Goal: Contribute content

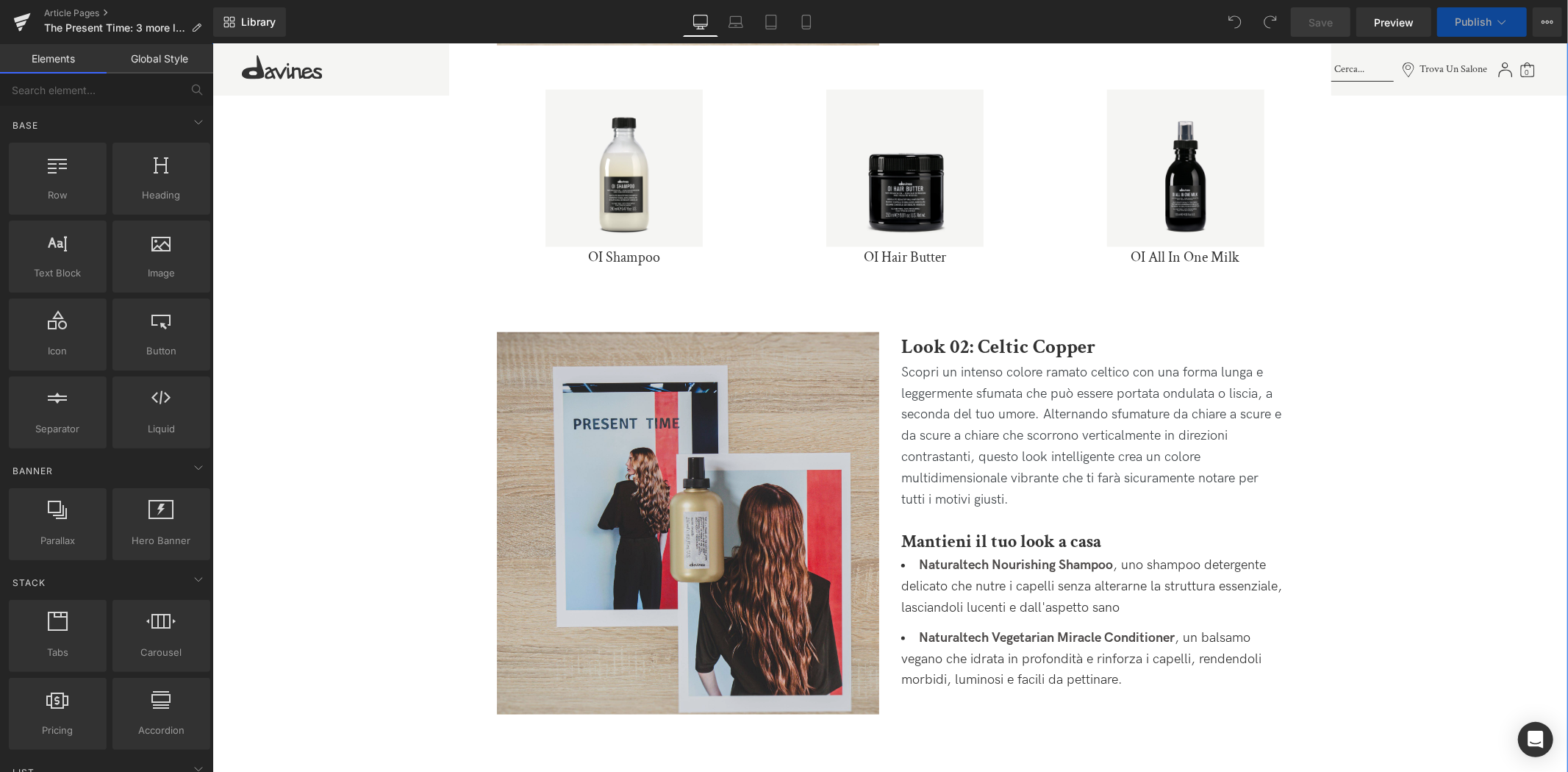
scroll to position [1143, 0]
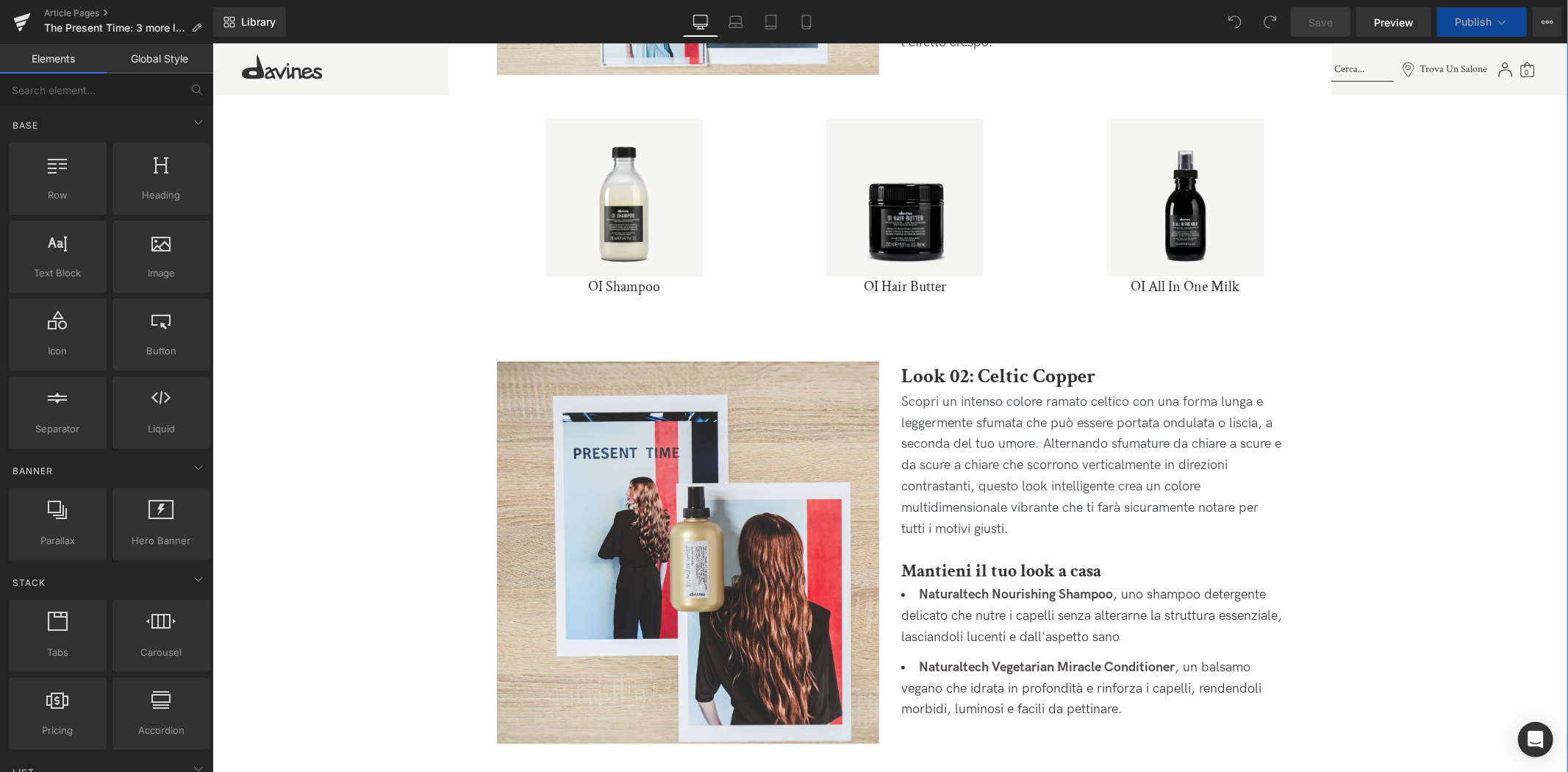
click at [1084, 504] on p "Scopri un intenso colore ramato celtico con una forma lunga e leggermente sfuma…" at bounding box center [1092, 465] width 382 height 148
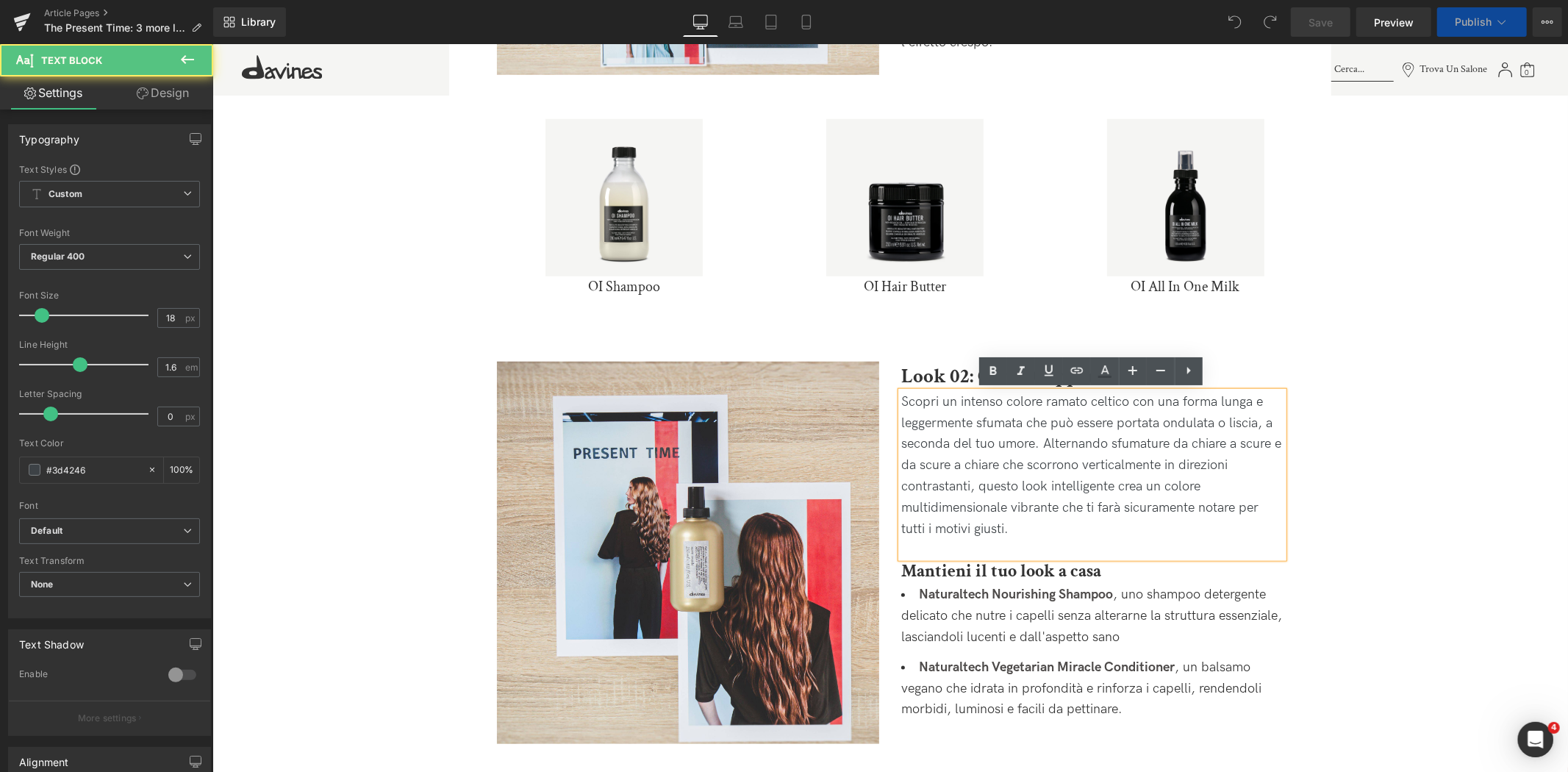
scroll to position [0, 0]
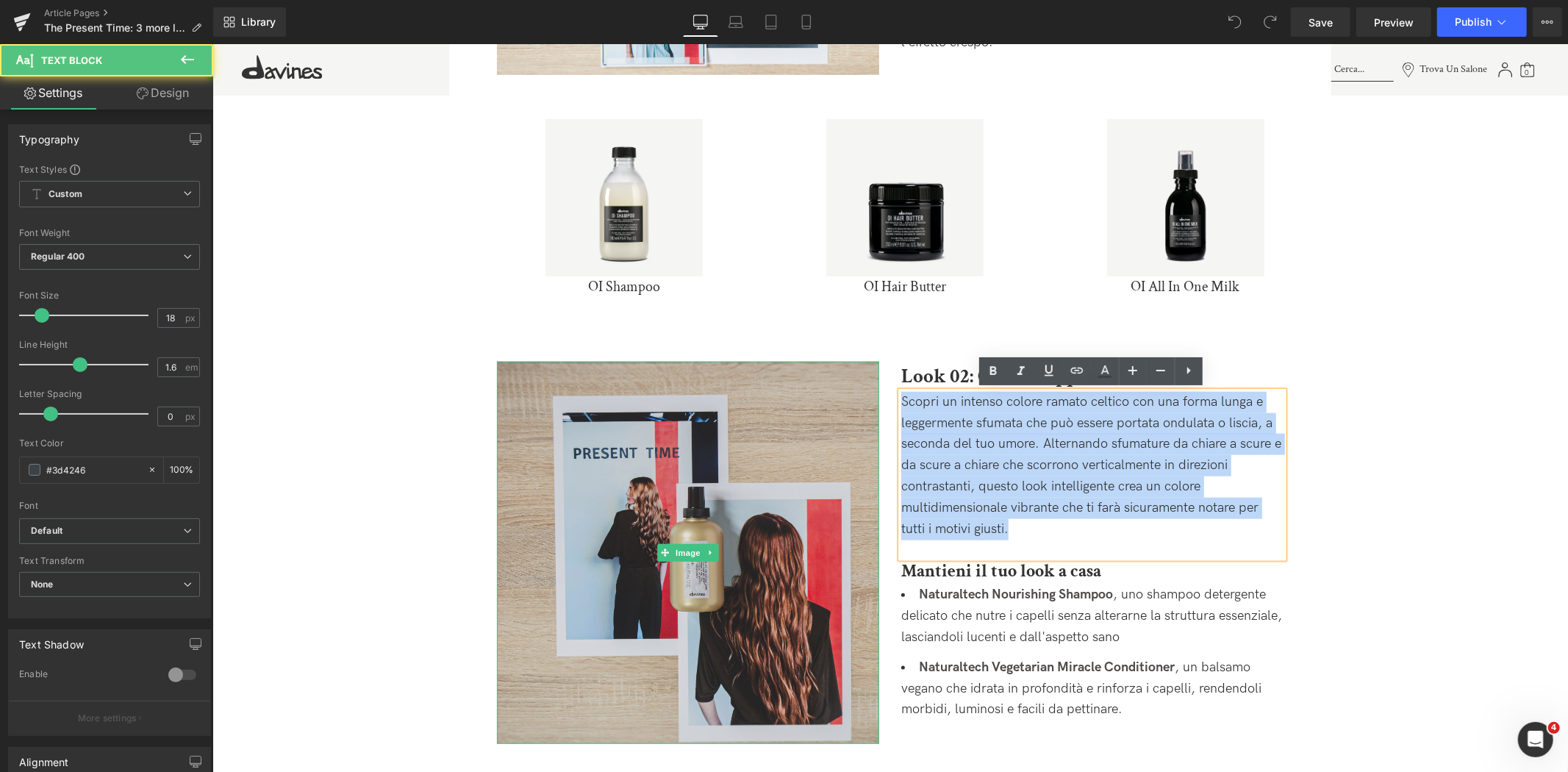
drag, startPoint x: 1029, startPoint y: 530, endPoint x: 871, endPoint y: 385, distance: 214.5
click at [871, 385] on div "Image Look 02: Celtic Copper Heading Scopri un intenso colore ramato celtico co…" at bounding box center [889, 533] width 808 height 419
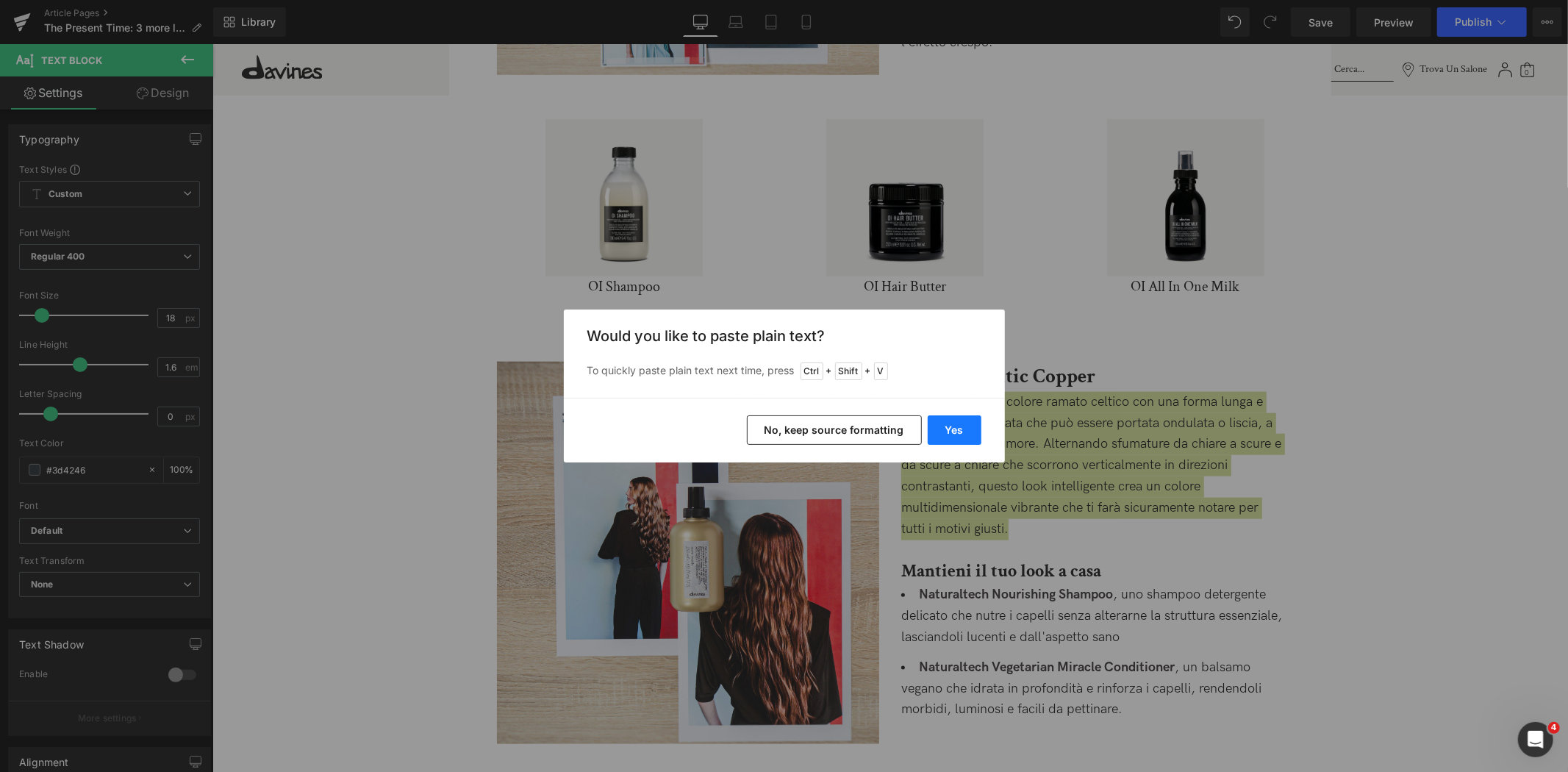
click at [968, 425] on button "Yes" at bounding box center [955, 430] width 53 height 29
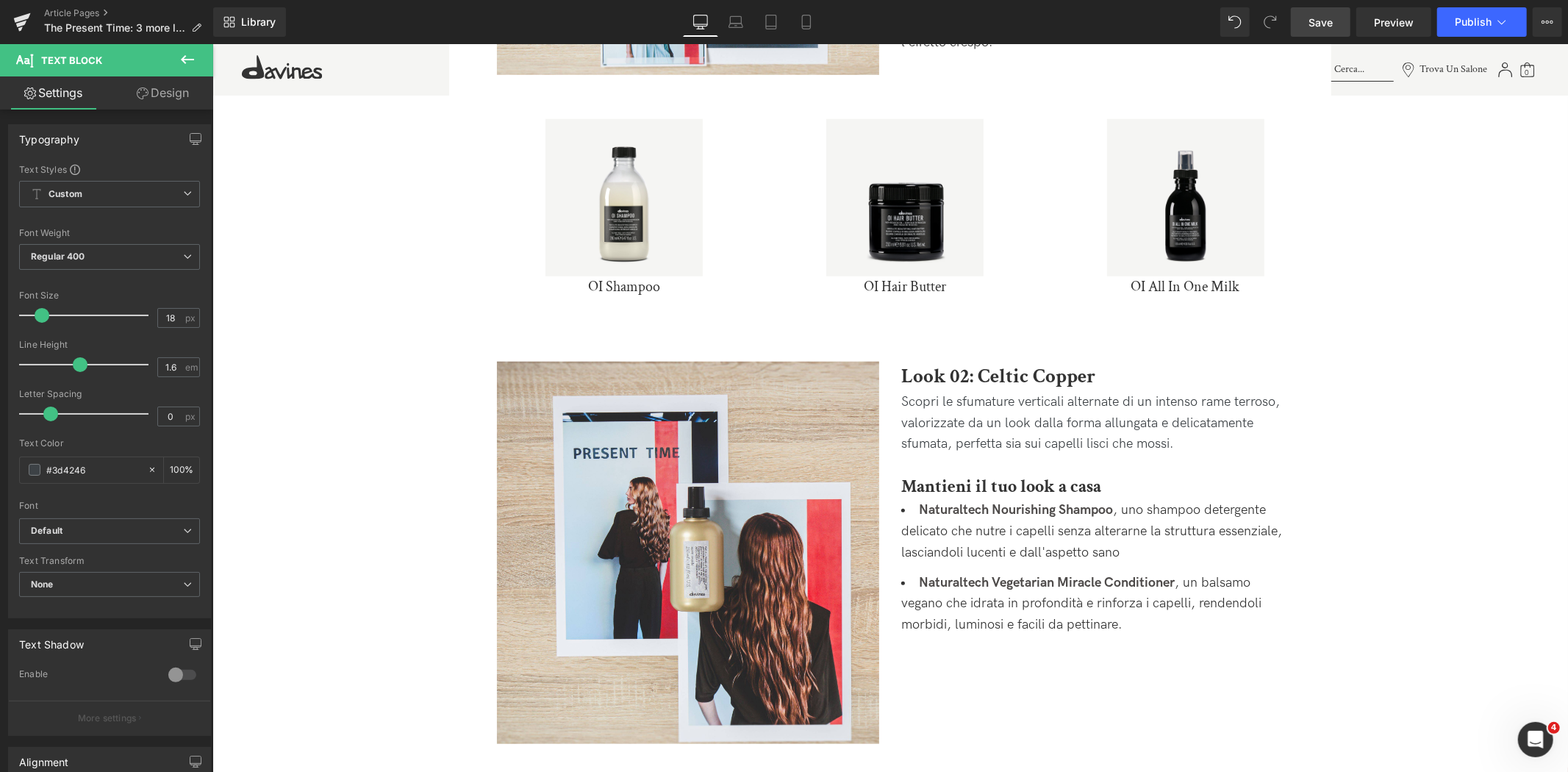
click at [1321, 31] on link "Save" at bounding box center [1320, 22] width 60 height 29
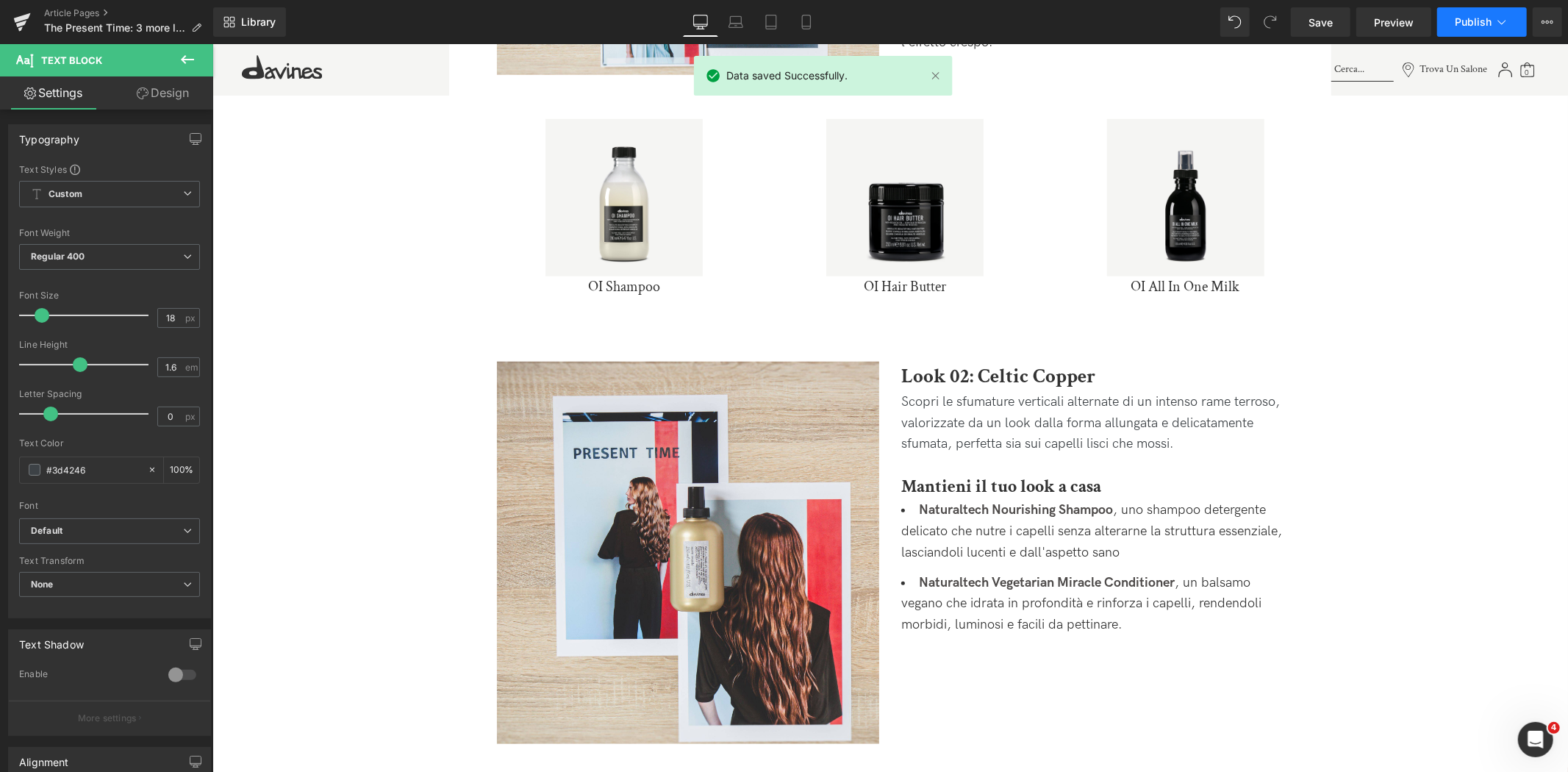
click at [1454, 22] on button "Publish" at bounding box center [1481, 22] width 89 height 29
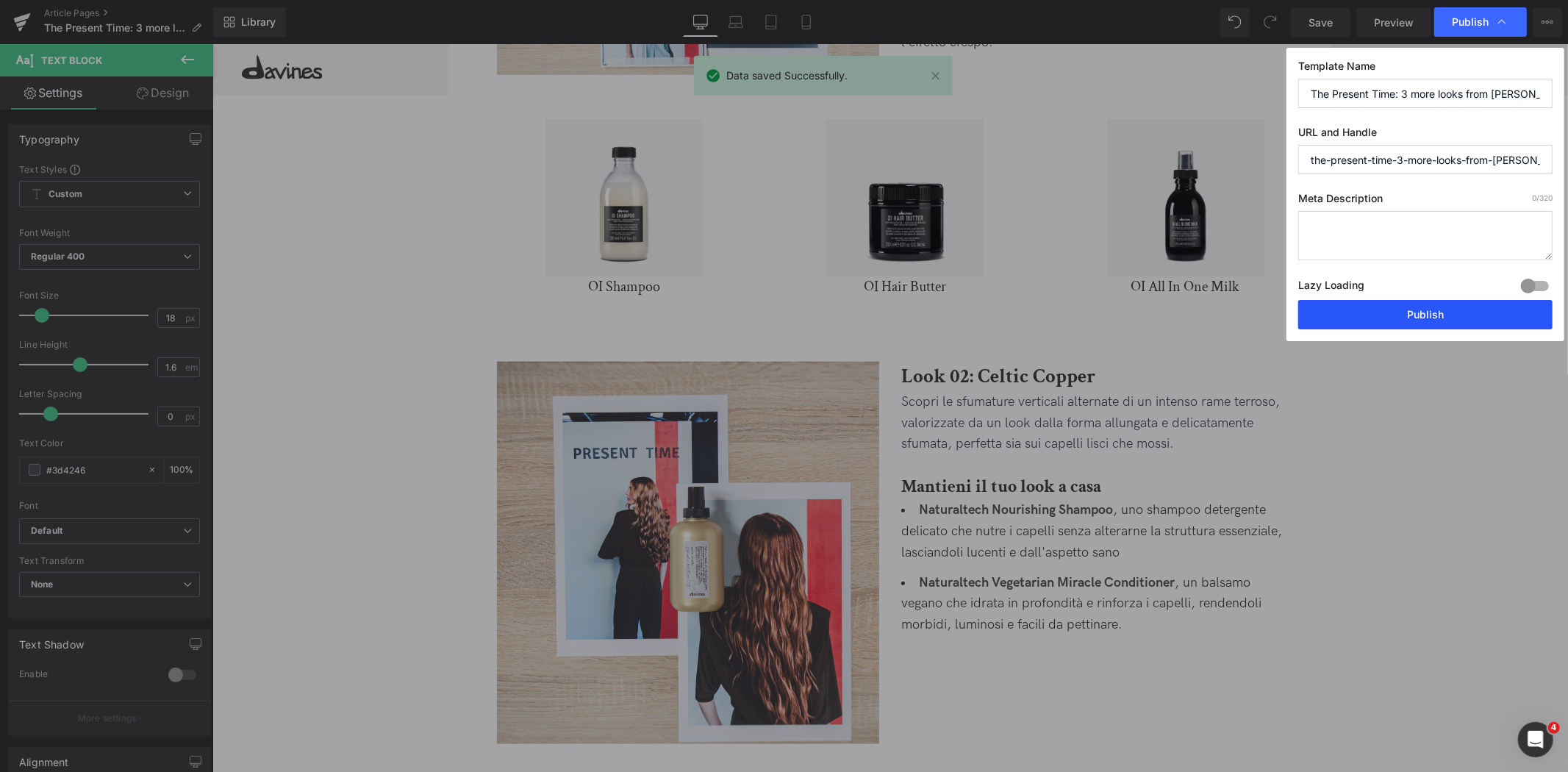
click at [1359, 318] on button "Publish" at bounding box center [1424, 314] width 254 height 29
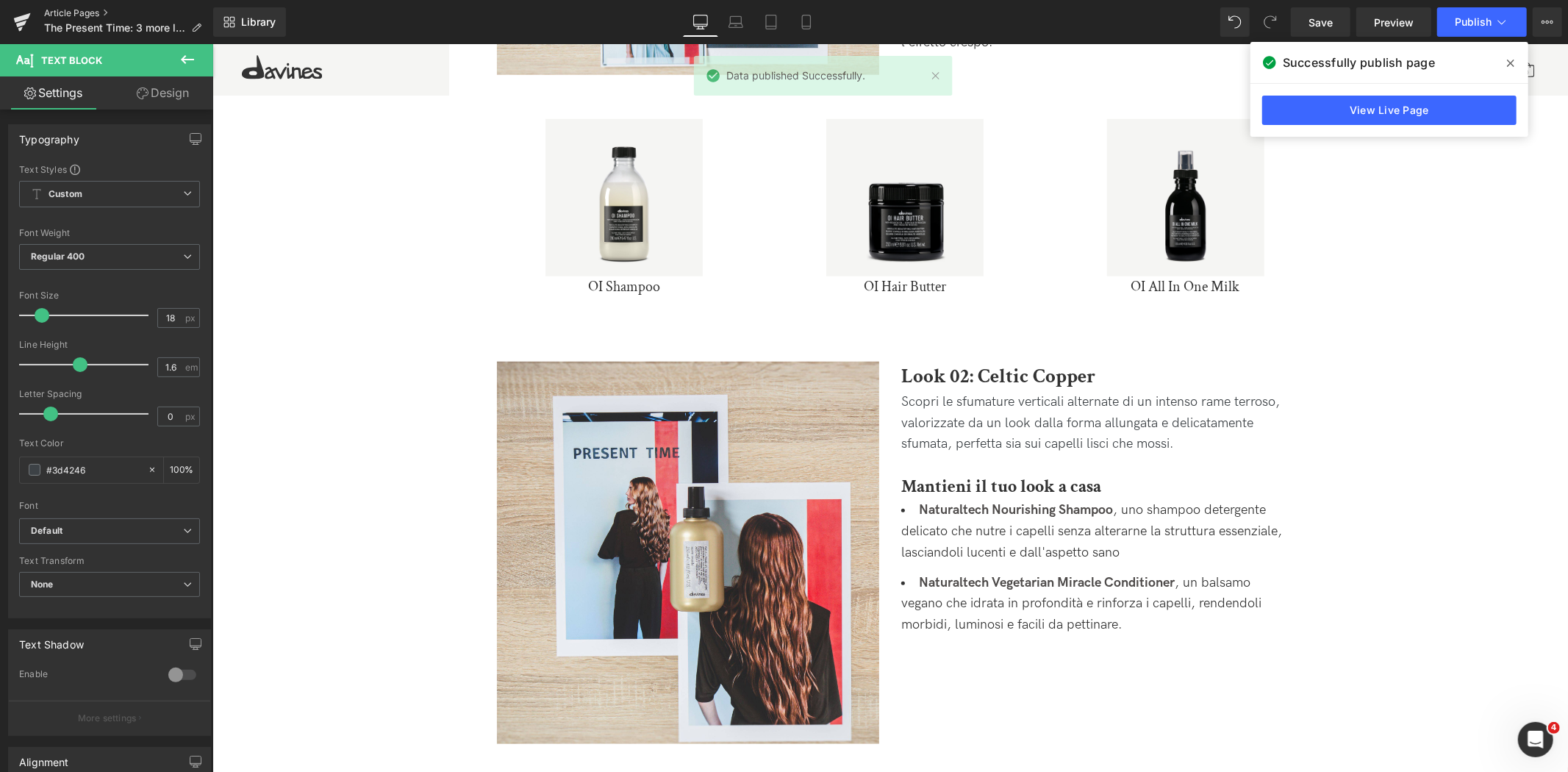
click at [79, 11] on link "Article Pages" at bounding box center [128, 13] width 169 height 11
